Goal: Information Seeking & Learning: Learn about a topic

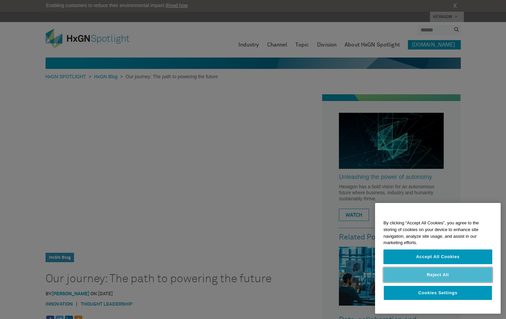
click at [453, 274] on button "Reject All" at bounding box center [437, 275] width 109 height 15
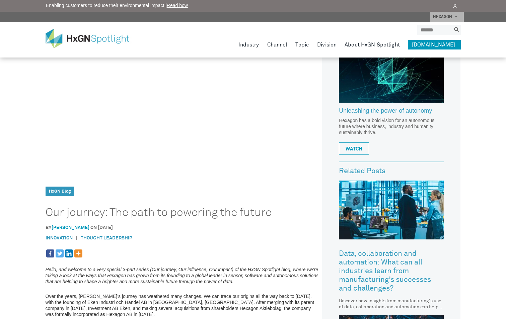
scroll to position [67, 0]
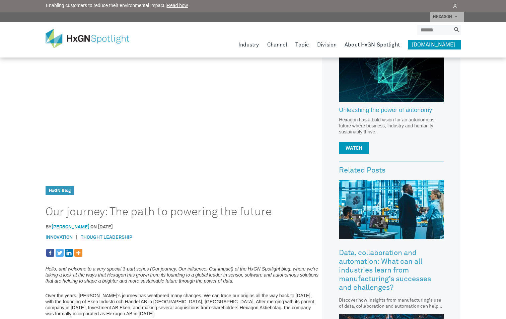
click at [362, 146] on link "WATCH" at bounding box center [354, 148] width 30 height 12
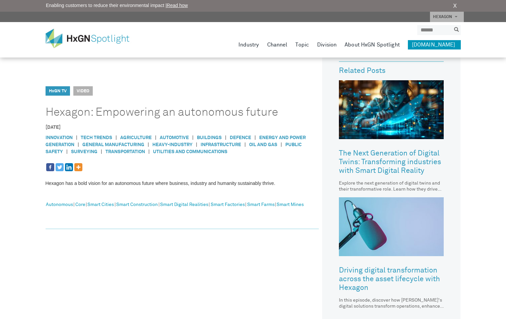
scroll to position [167, 0]
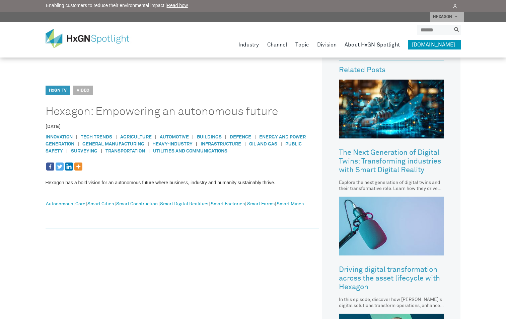
click at [375, 158] on link "The Next Generation of Digital Twins: Transforming industries with Smart Digita…" at bounding box center [391, 162] width 105 height 36
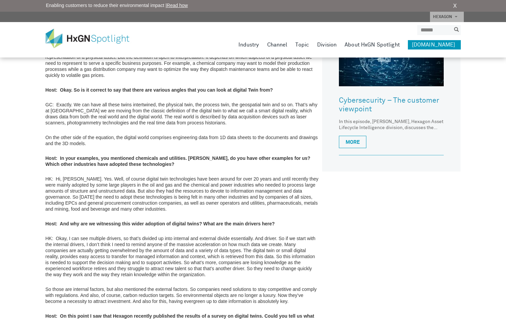
scroll to position [435, 0]
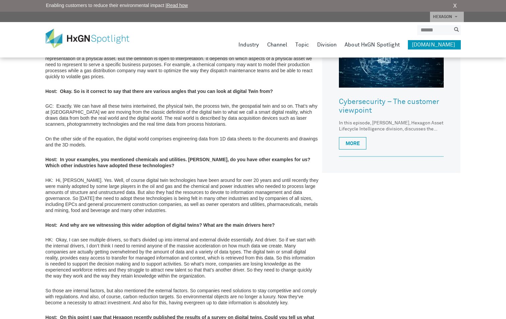
click at [359, 102] on link "Cybersecurity – The customer viewpoint" at bounding box center [391, 106] width 105 height 27
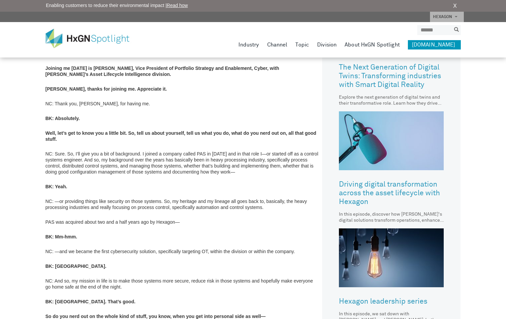
scroll to position [268, 0]
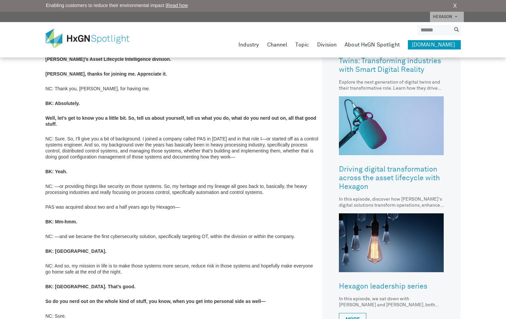
click at [376, 174] on link "Driving digital transformation across the asset lifecycle with Hexagon" at bounding box center [391, 178] width 105 height 36
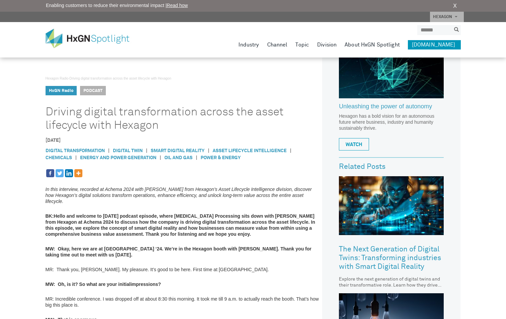
scroll to position [67, 0]
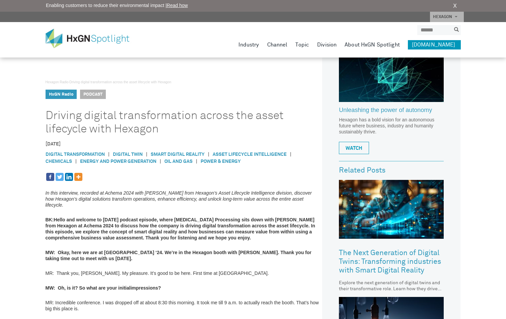
click at [377, 259] on link "The Next Generation of Digital Twins: Transforming industries with Smart Digita…" at bounding box center [391, 262] width 105 height 36
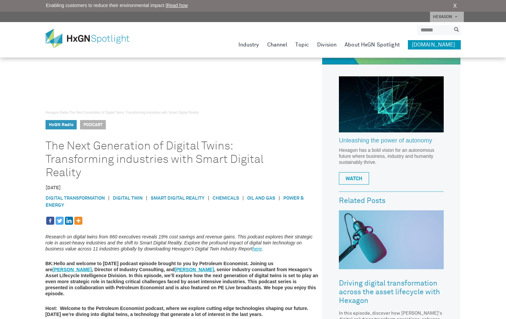
scroll to position [33, 0]
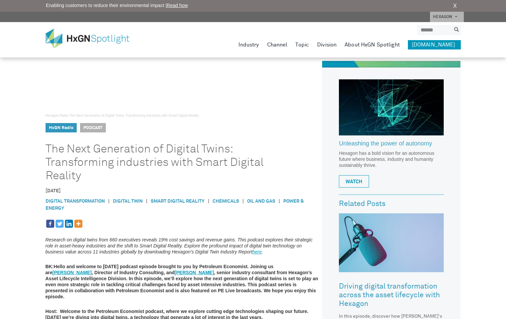
click at [169, 200] on link "Smart Digital Reality" at bounding box center [178, 201] width 54 height 5
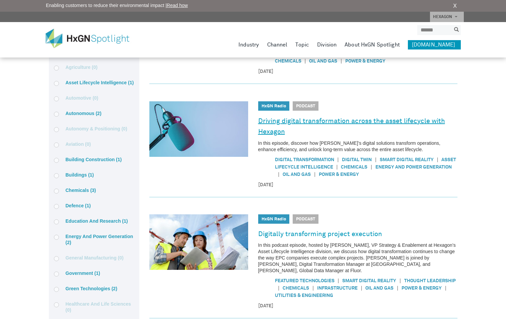
scroll to position [134, 0]
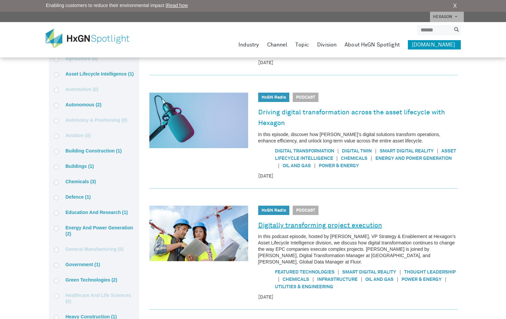
click at [302, 226] on link "Digitally transforming project execution" at bounding box center [320, 225] width 124 height 11
